Goal: Check status: Check status

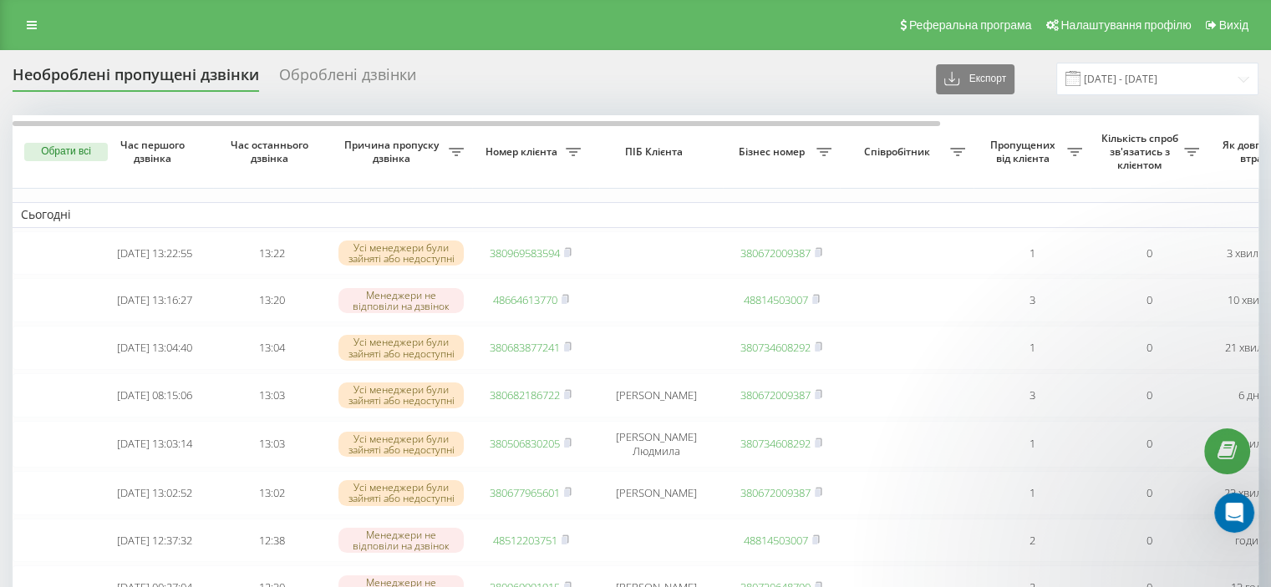
click at [380, 71] on div "Оброблені дзвінки" at bounding box center [347, 79] width 137 height 26
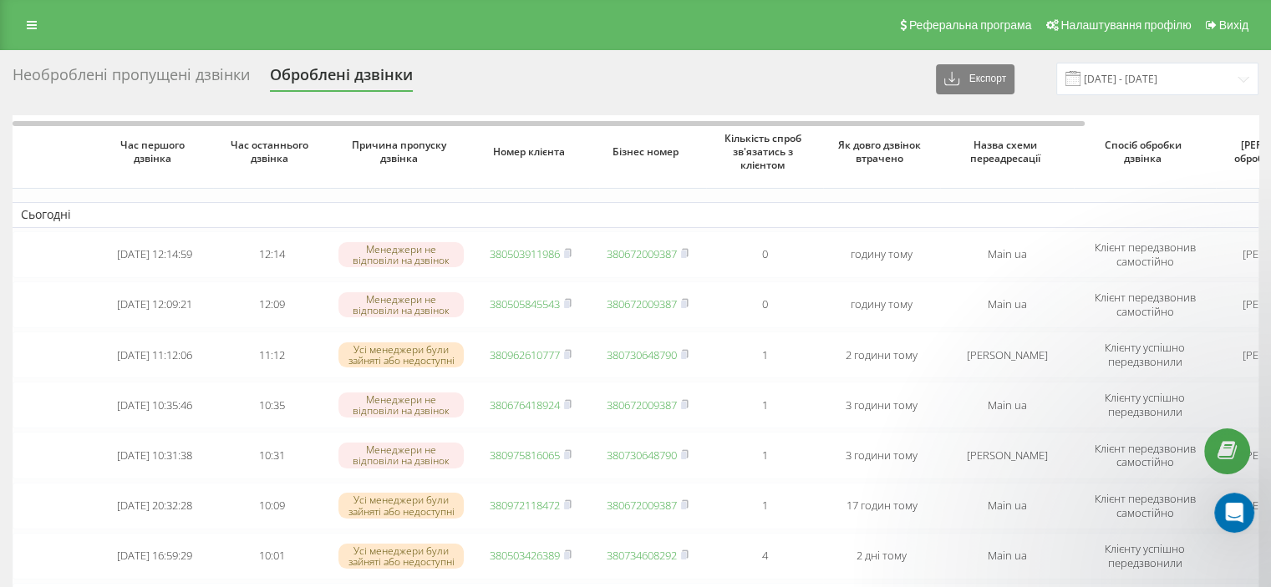
click at [214, 68] on div "Необроблені пропущені дзвінки" at bounding box center [131, 79] width 237 height 26
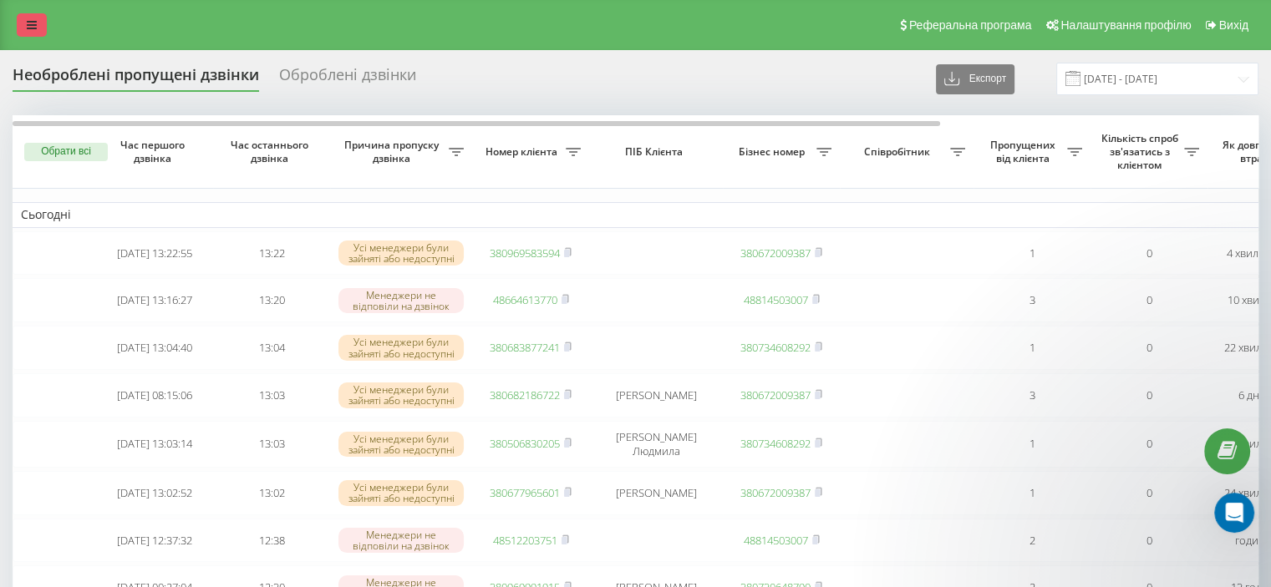
click at [20, 34] on link at bounding box center [32, 24] width 30 height 23
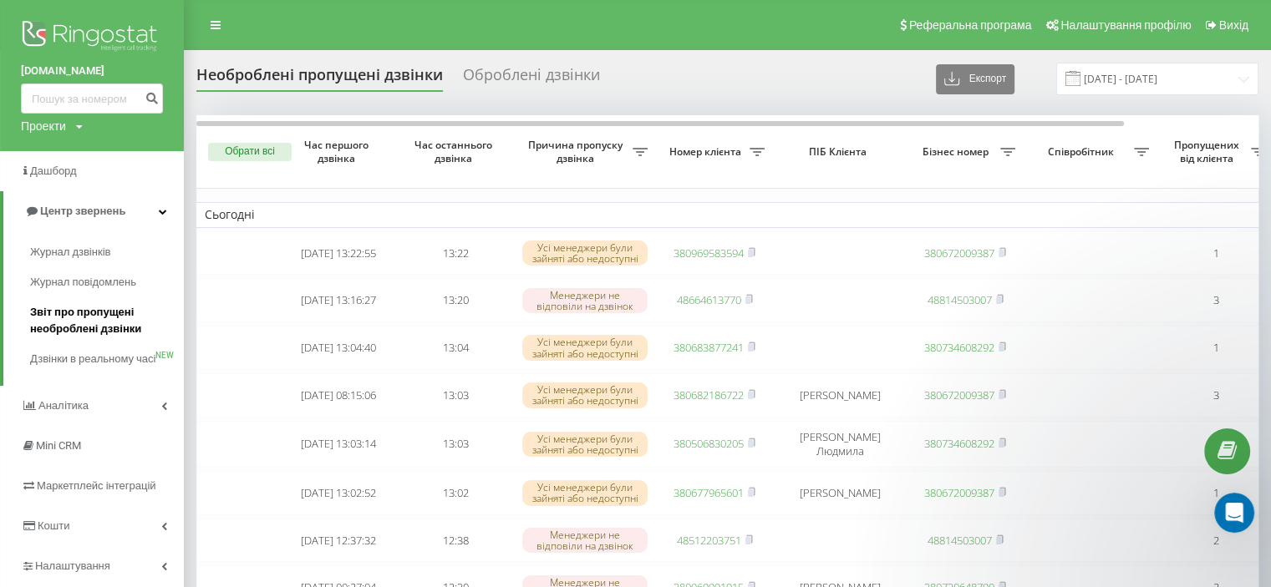
click at [89, 325] on span "Звіт про пропущені необроблені дзвінки" at bounding box center [102, 320] width 145 height 33
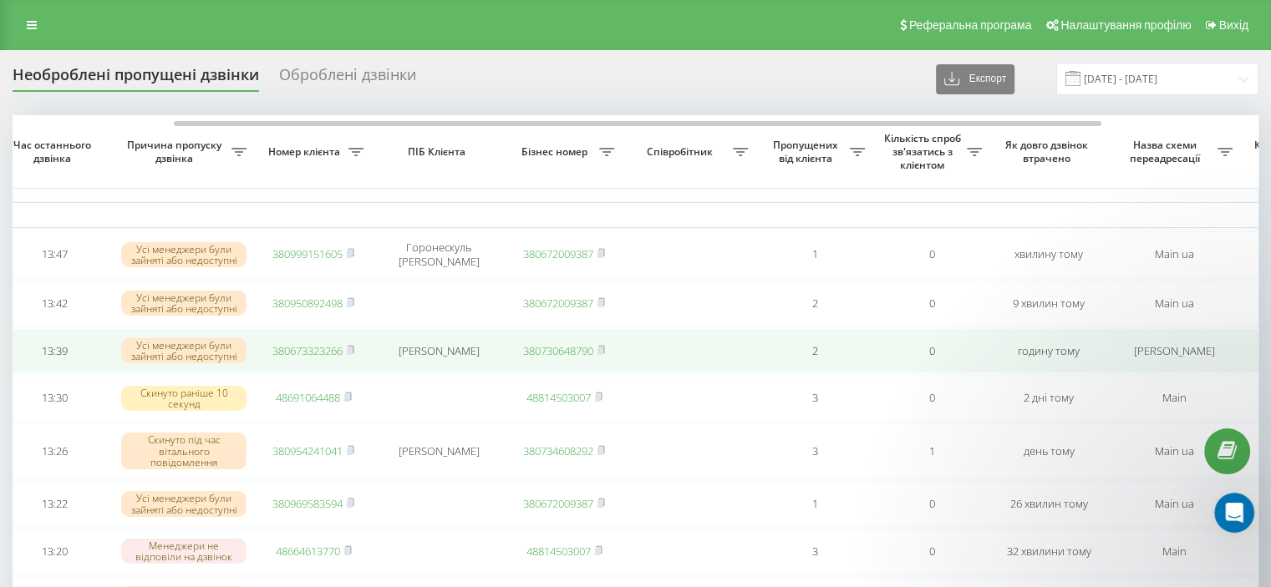
scroll to position [0, 217]
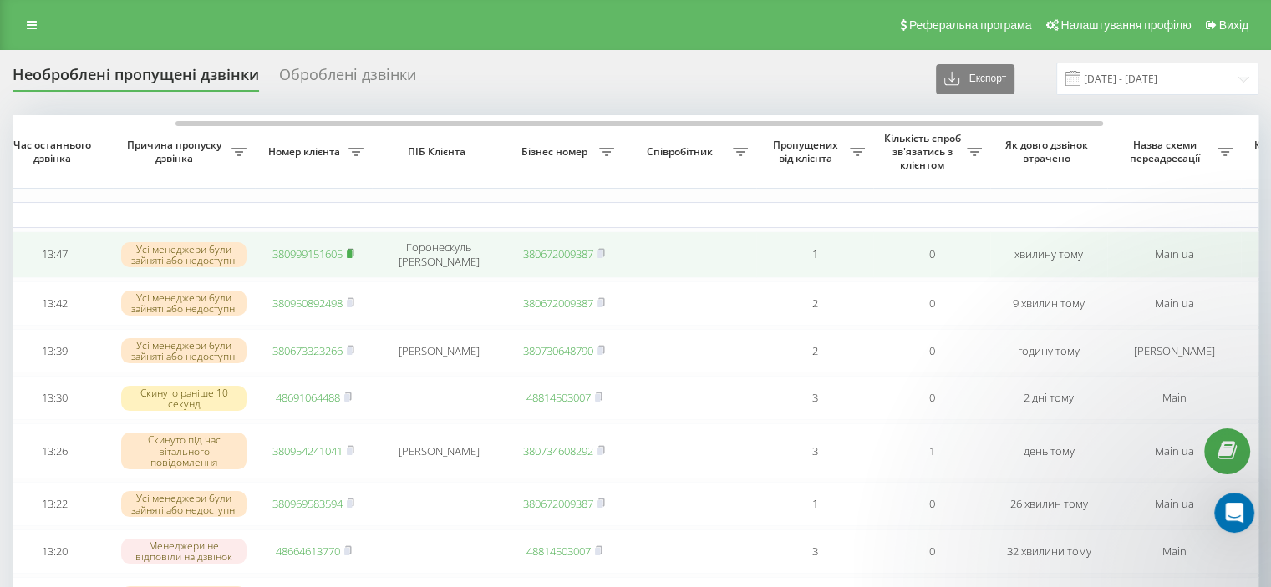
click at [352, 253] on rect at bounding box center [349, 255] width 5 height 8
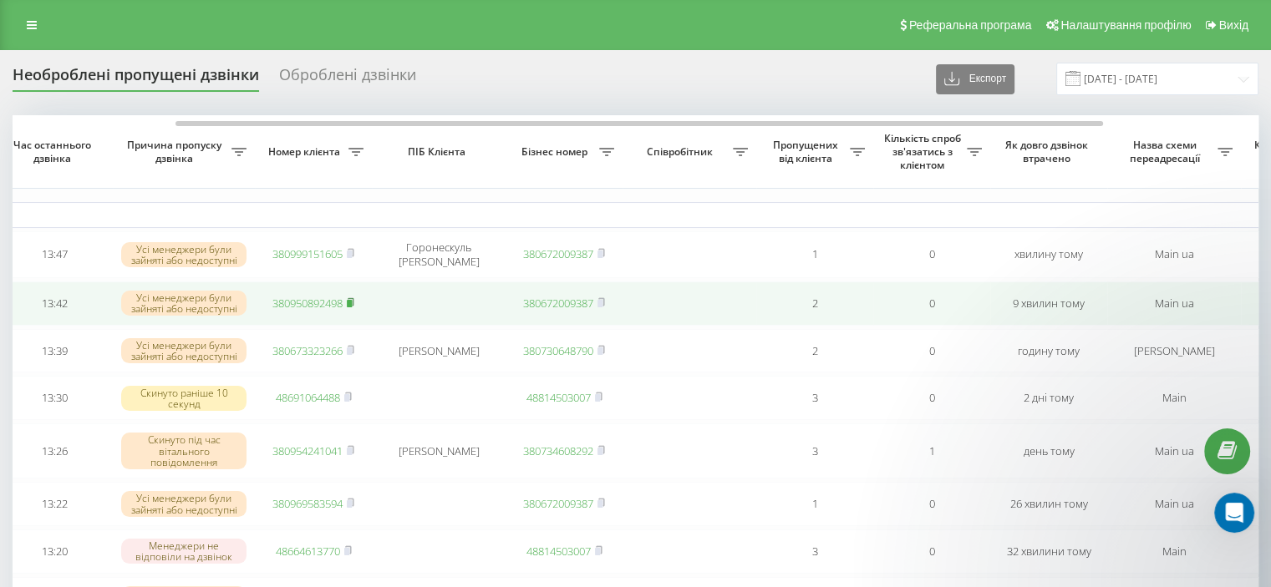
click at [352, 302] on rect at bounding box center [349, 304] width 5 height 8
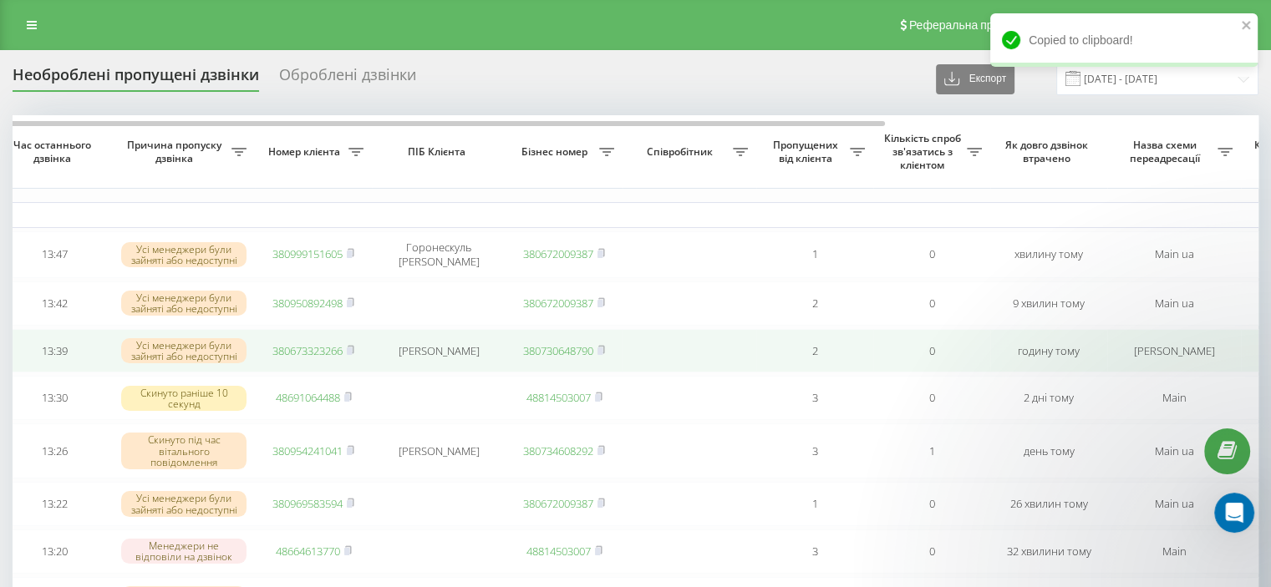
scroll to position [99, 0]
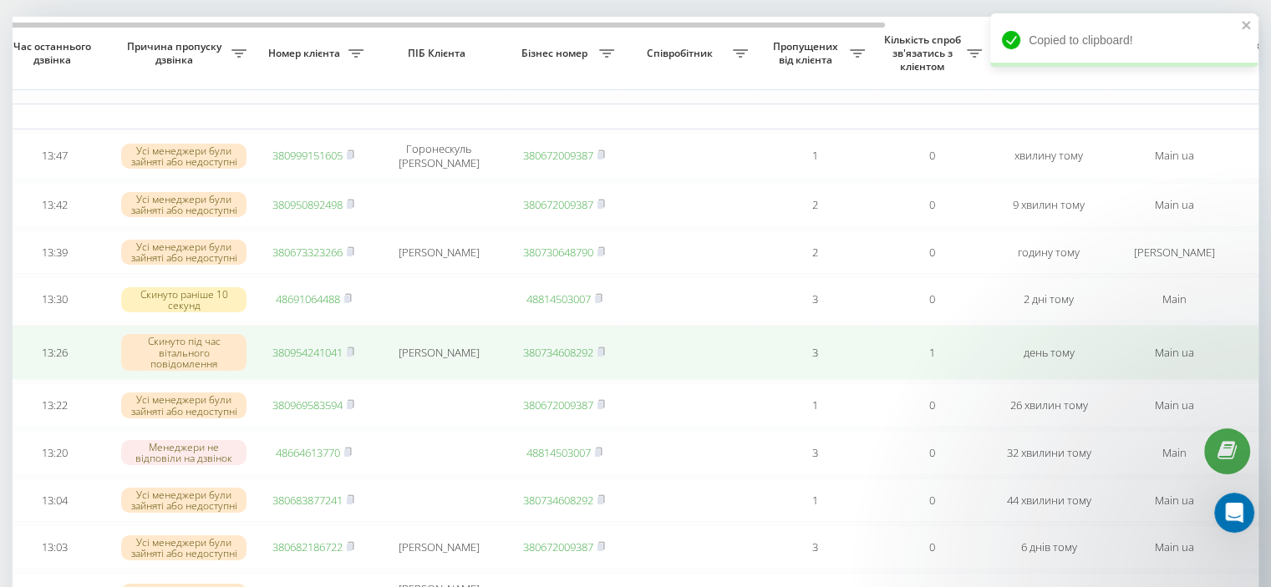
click at [347, 356] on span "380954241041" at bounding box center [313, 352] width 82 height 15
drag, startPoint x: 351, startPoint y: 357, endPoint x: 351, endPoint y: 368, distance: 11.7
click at [351, 368] on td "380954241041" at bounding box center [313, 352] width 117 height 55
click at [349, 357] on rect at bounding box center [349, 353] width 5 height 8
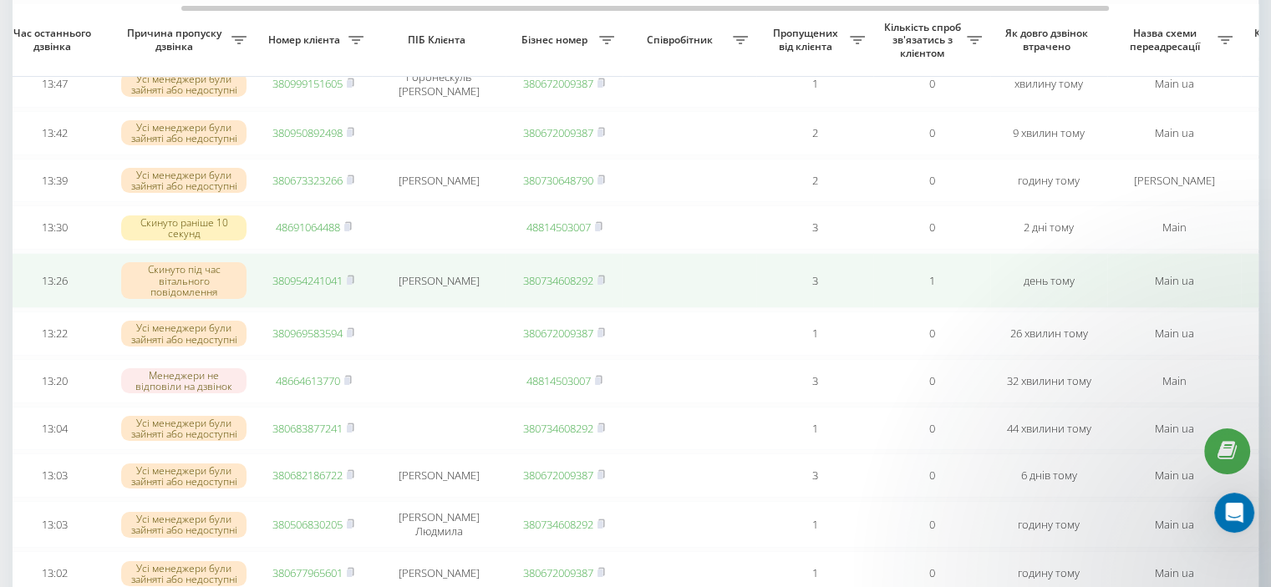
scroll to position [170, 0]
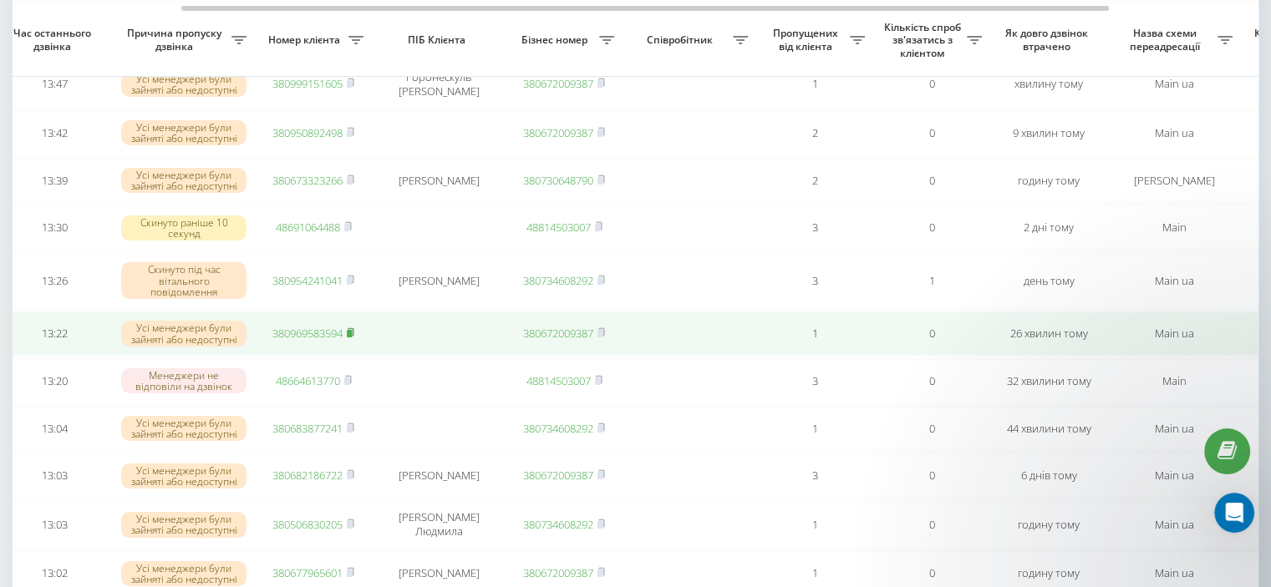
click at [352, 337] on rect at bounding box center [349, 334] width 5 height 8
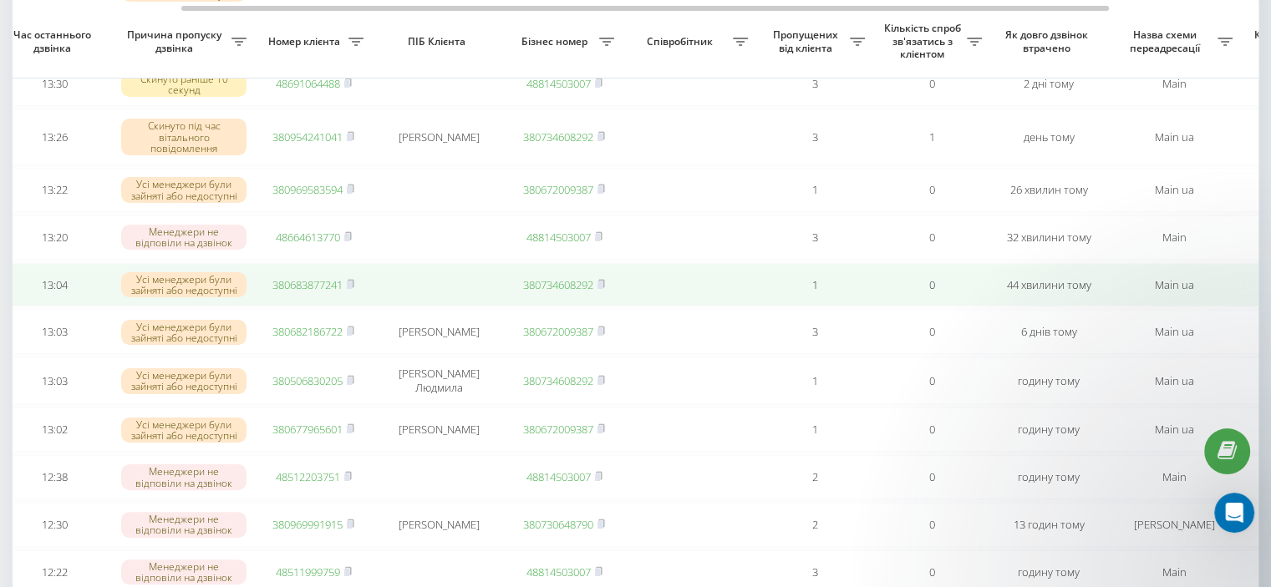
scroll to position [317, 0]
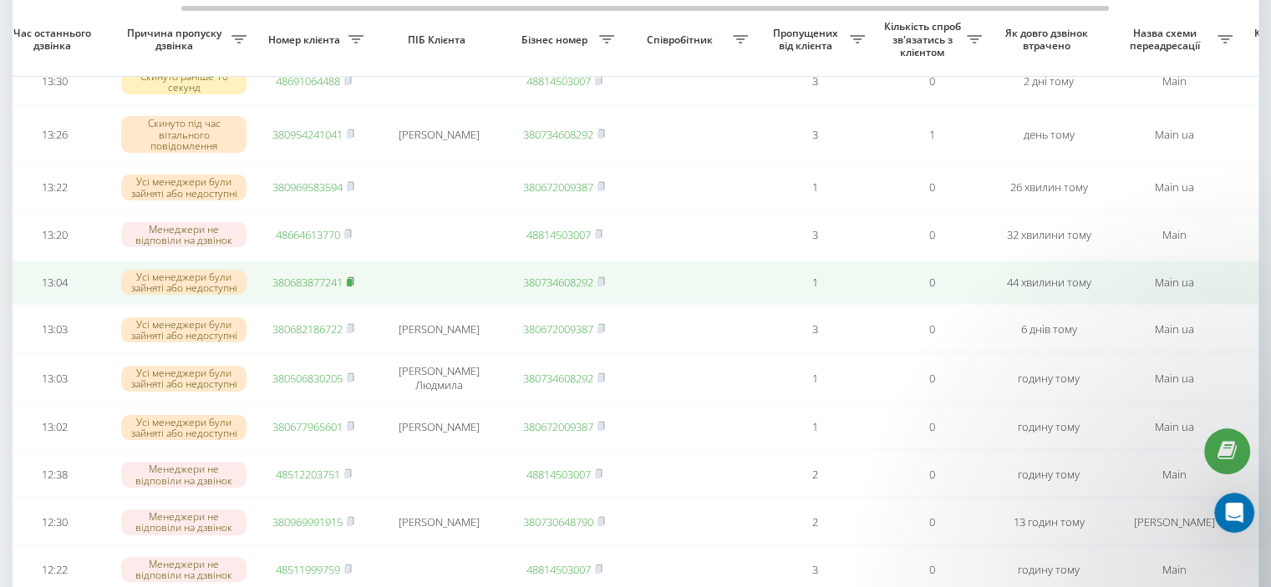
click at [351, 287] on icon at bounding box center [351, 281] width 8 height 10
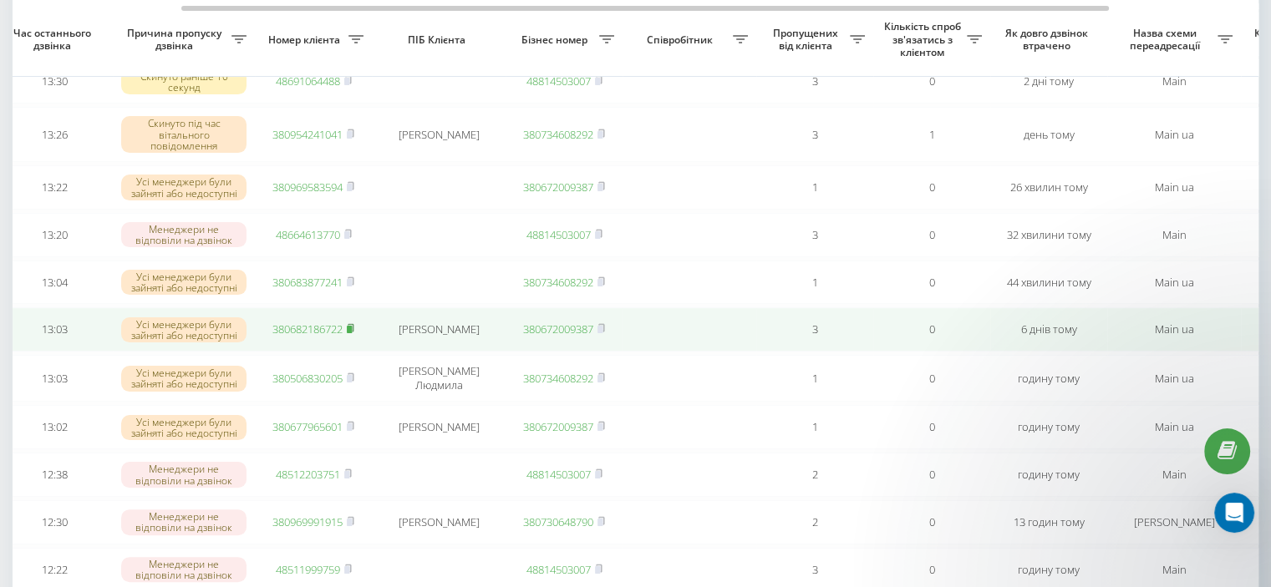
click at [353, 333] on icon at bounding box center [351, 328] width 8 height 10
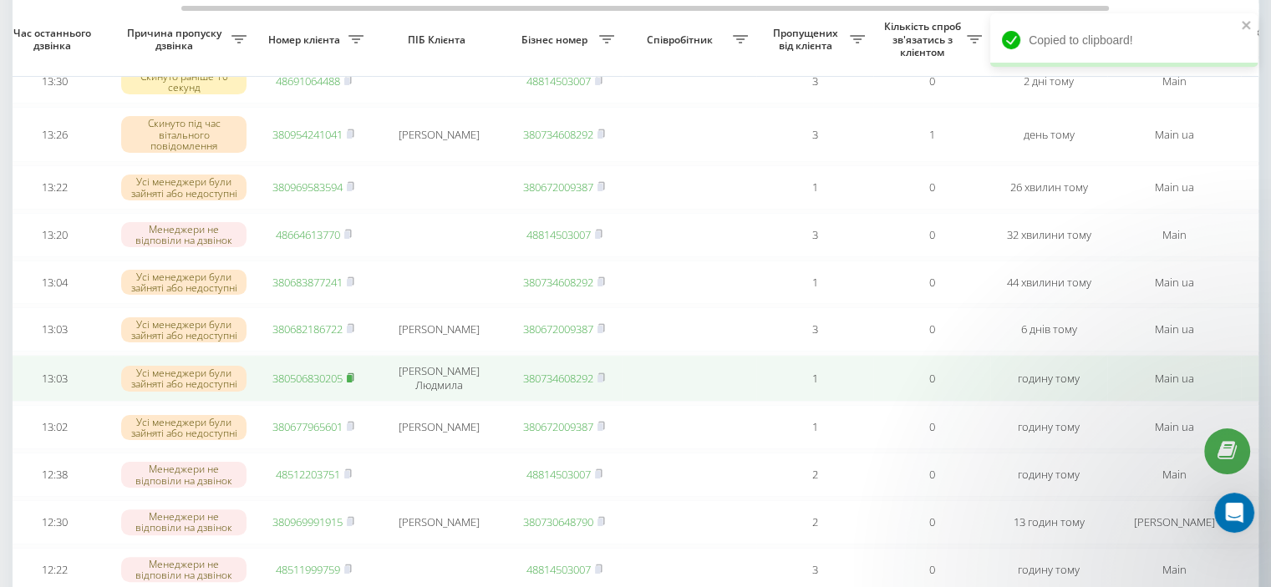
click at [352, 383] on rect at bounding box center [349, 379] width 5 height 8
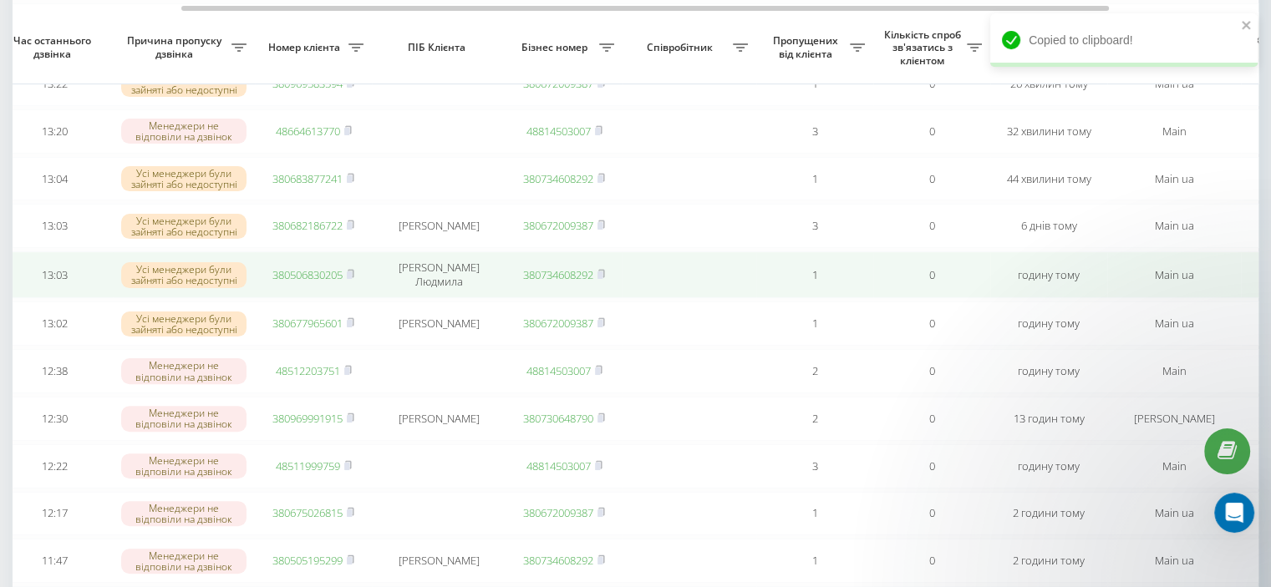
scroll to position [430, 0]
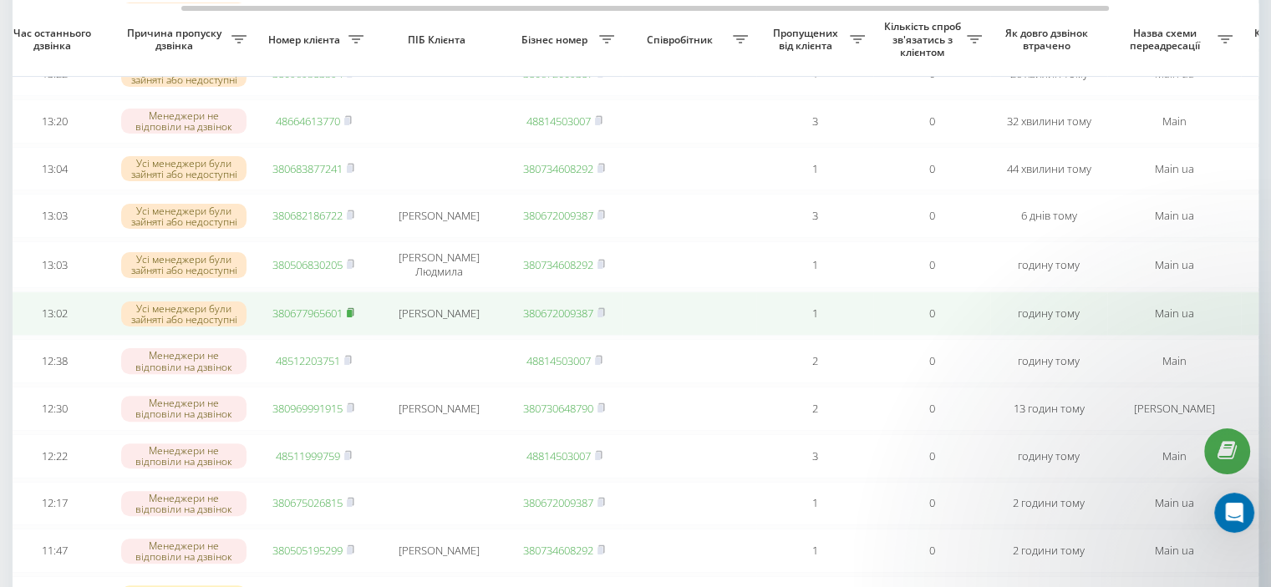
click at [353, 316] on icon at bounding box center [351, 312] width 6 height 8
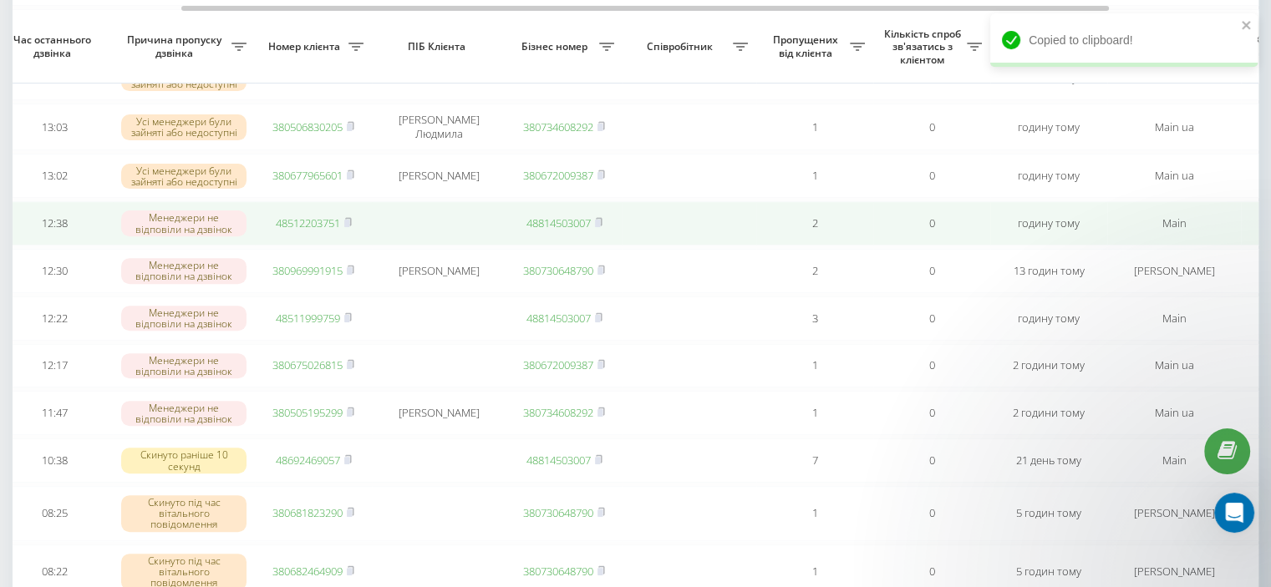
scroll to position [575, 0]
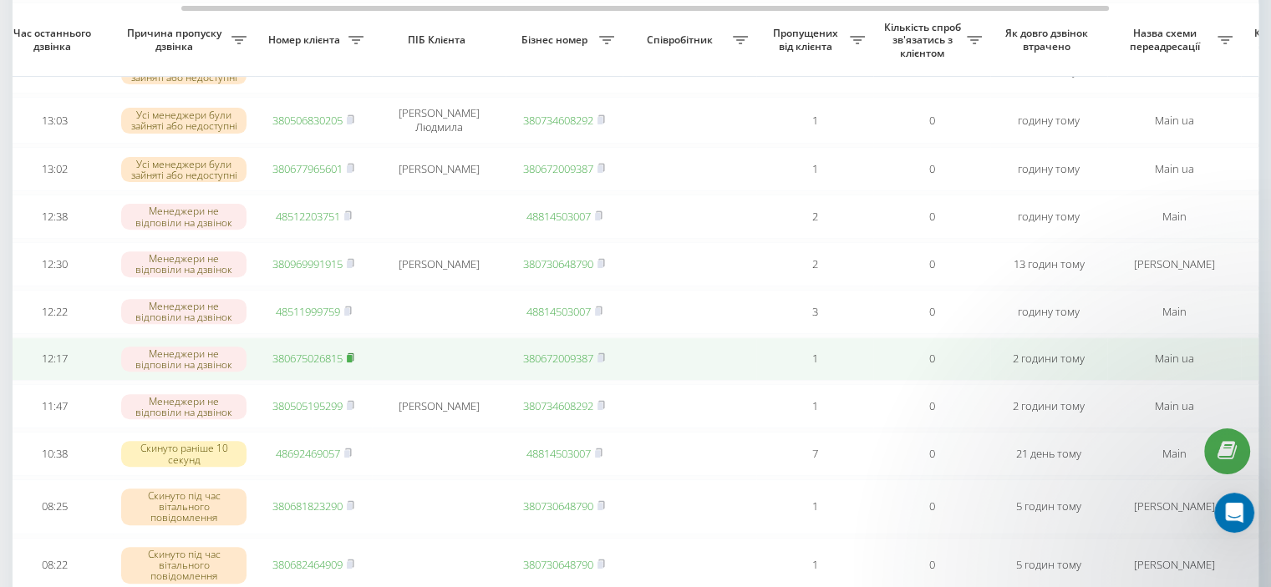
click at [352, 363] on rect at bounding box center [349, 359] width 5 height 8
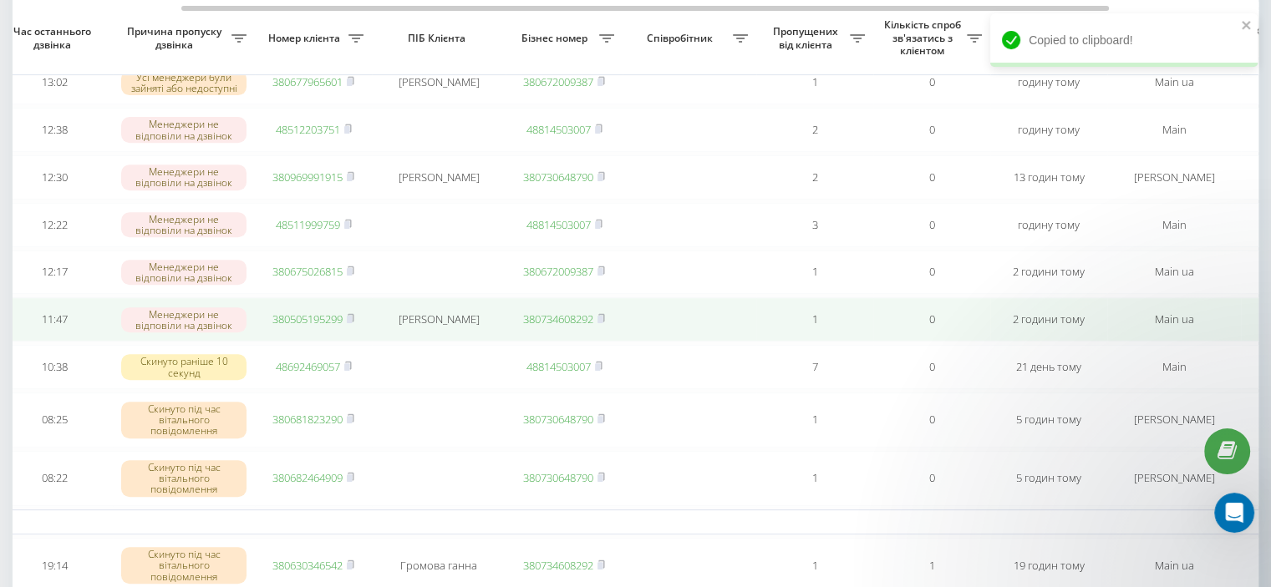
scroll to position [663, 0]
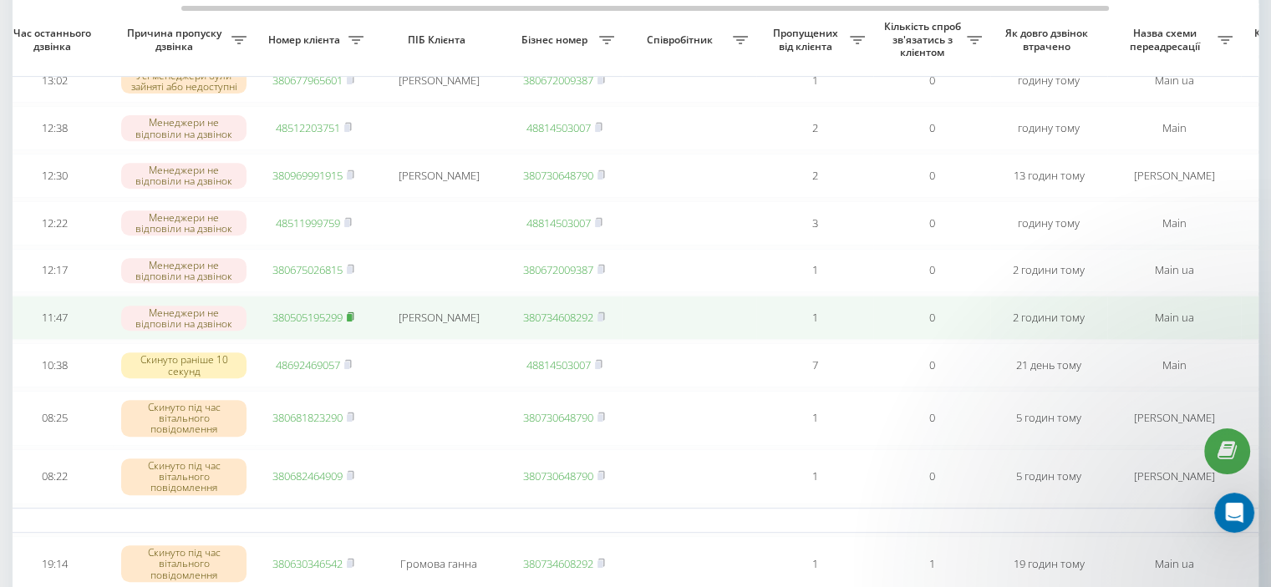
click at [351, 322] on rect at bounding box center [349, 318] width 5 height 8
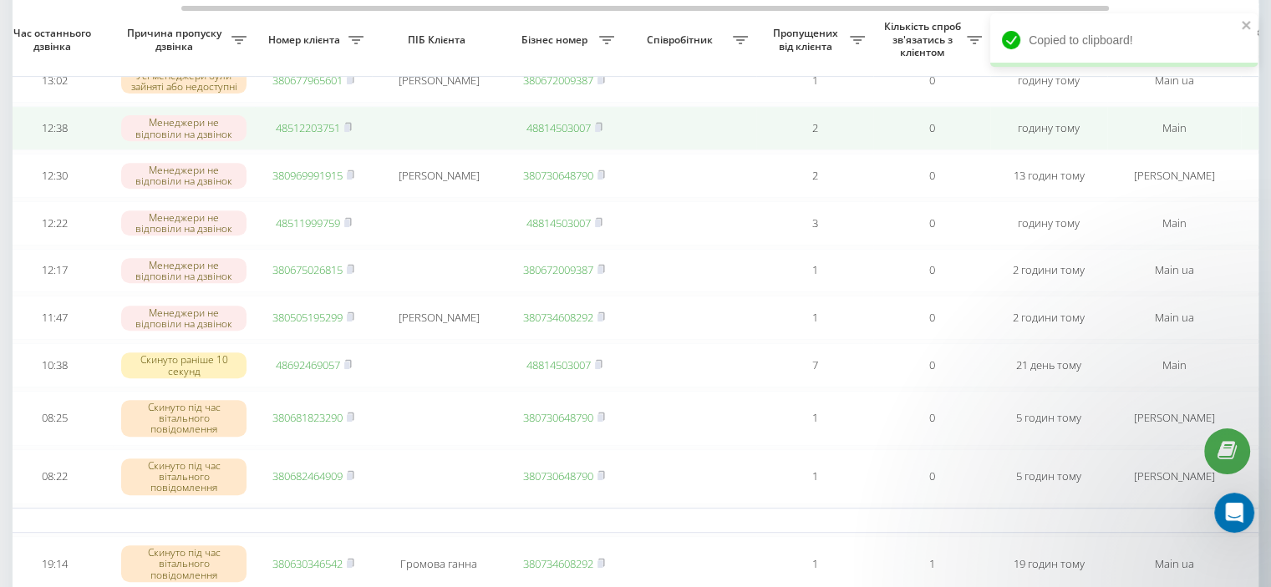
scroll to position [0, 0]
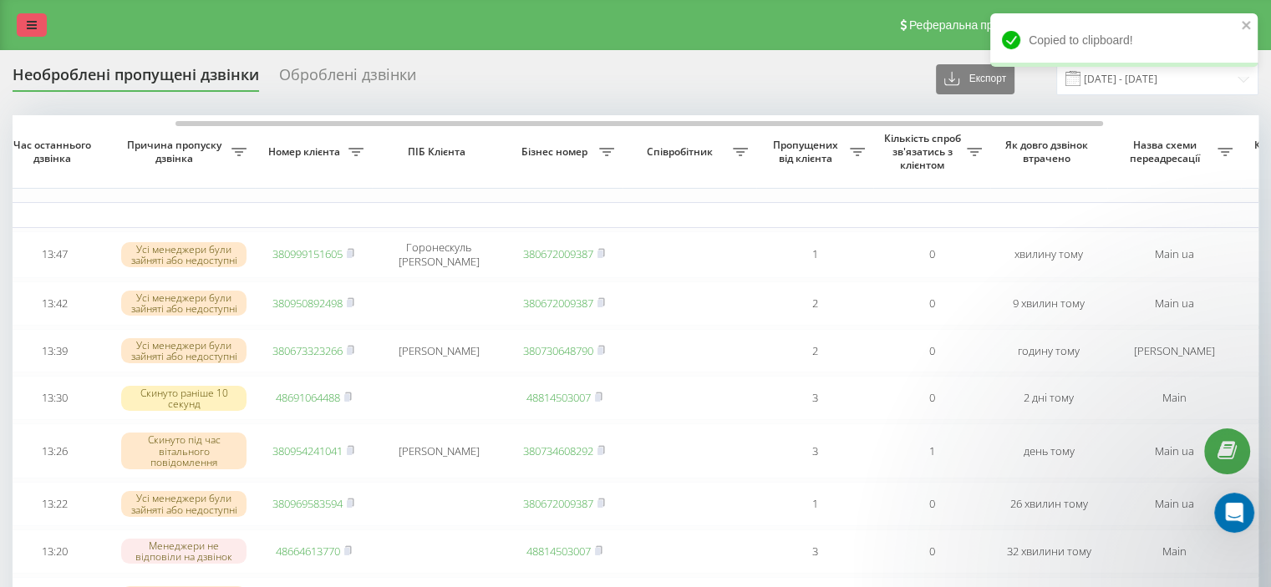
click at [25, 21] on link at bounding box center [32, 24] width 30 height 23
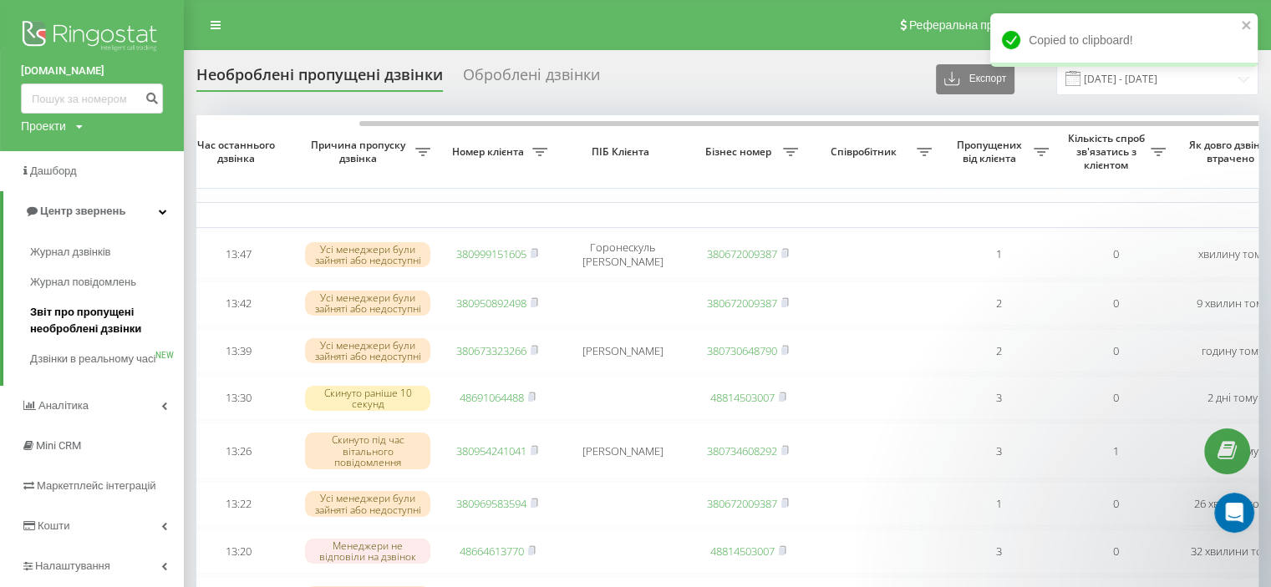
click at [119, 320] on span "Звіт про пропущені необроблені дзвінки" at bounding box center [102, 320] width 145 height 33
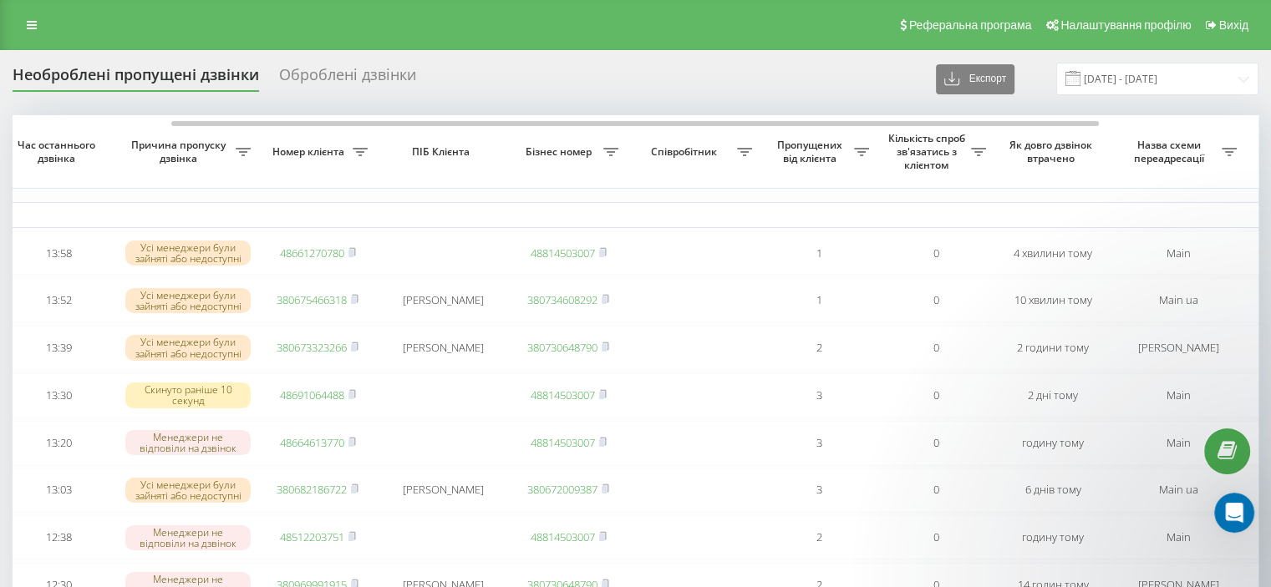
click at [312, 79] on div "Оброблені дзвінки" at bounding box center [347, 79] width 137 height 26
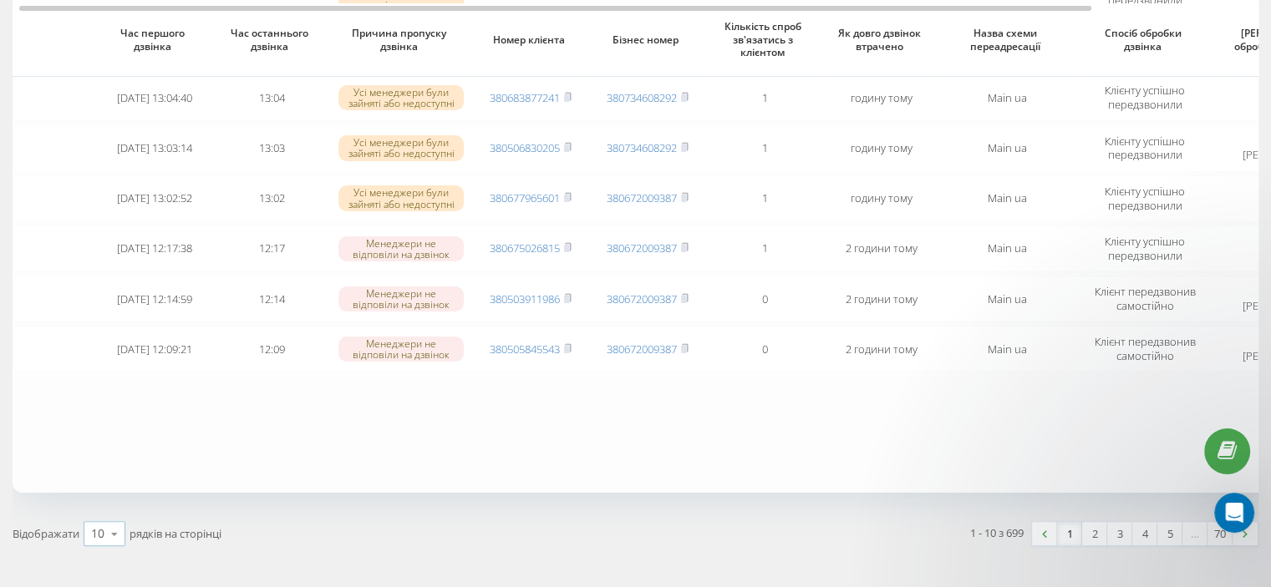
click at [90, 535] on div "10 10 25 50 100" at bounding box center [105, 533] width 42 height 25
click at [104, 502] on span "100" at bounding box center [101, 510] width 20 height 16
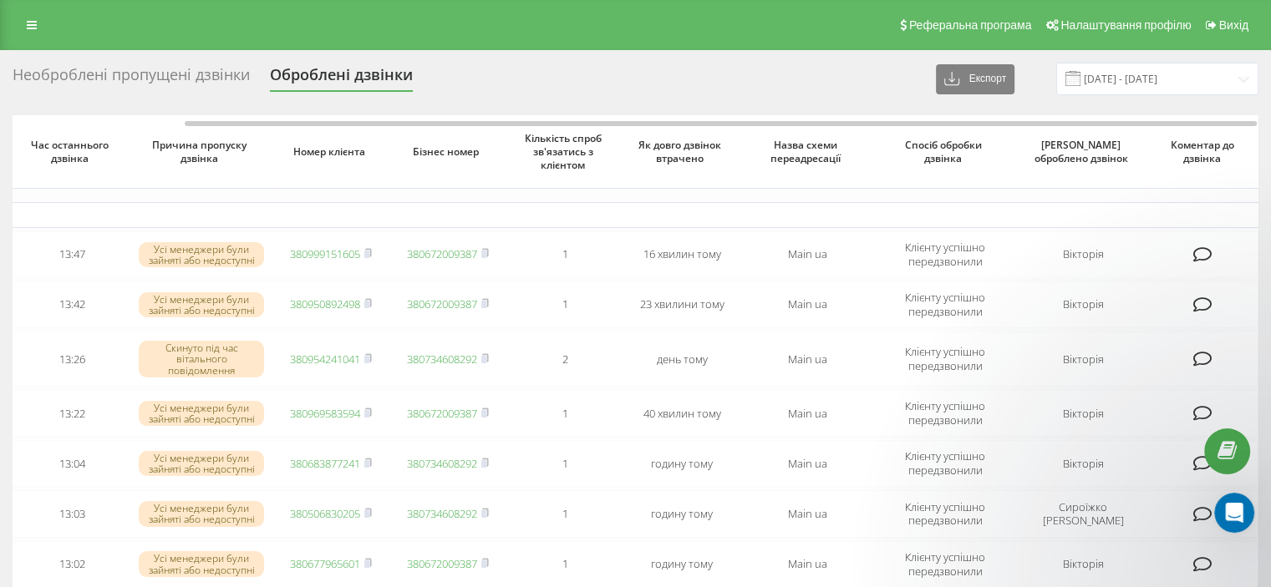
click at [179, 79] on div "Необроблені пропущені дзвінки" at bounding box center [131, 79] width 237 height 26
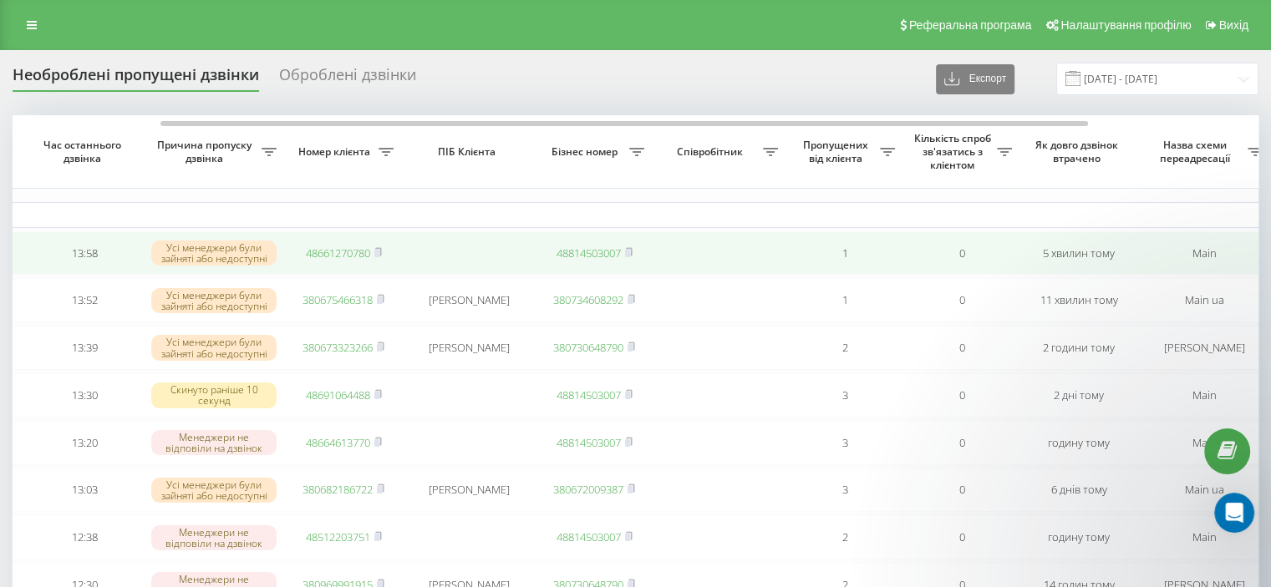
scroll to position [0, 192]
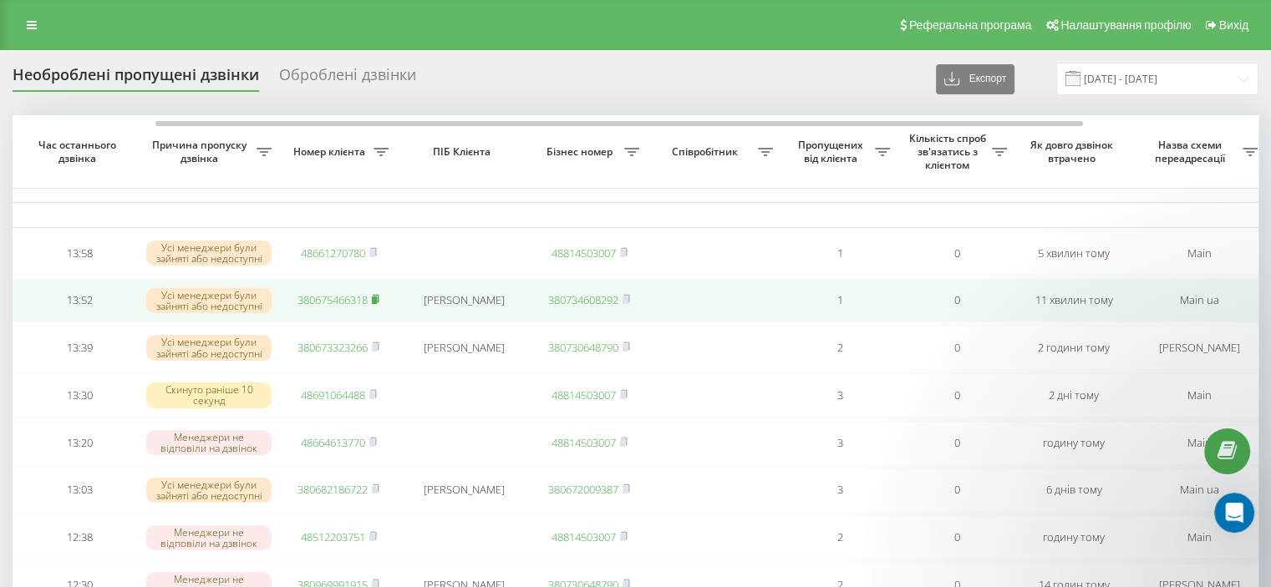
click at [376, 302] on rect at bounding box center [374, 301] width 5 height 8
